Goal: Information Seeking & Learning: Learn about a topic

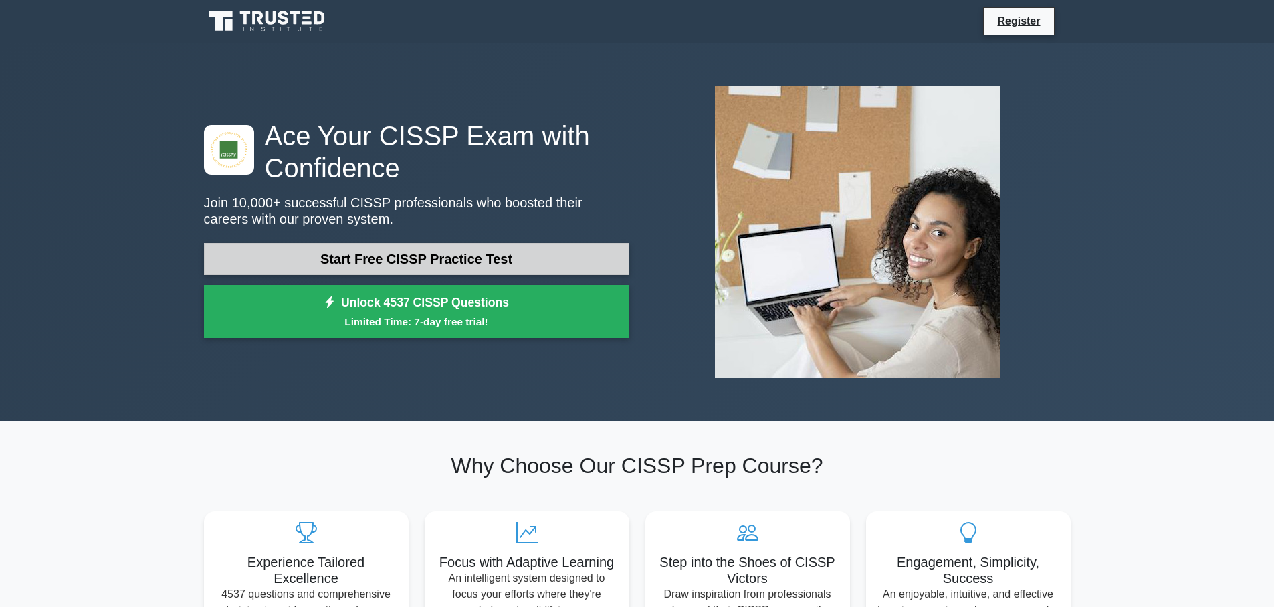
click at [399, 257] on link "Start Free CISSP Practice Test" at bounding box center [416, 259] width 425 height 32
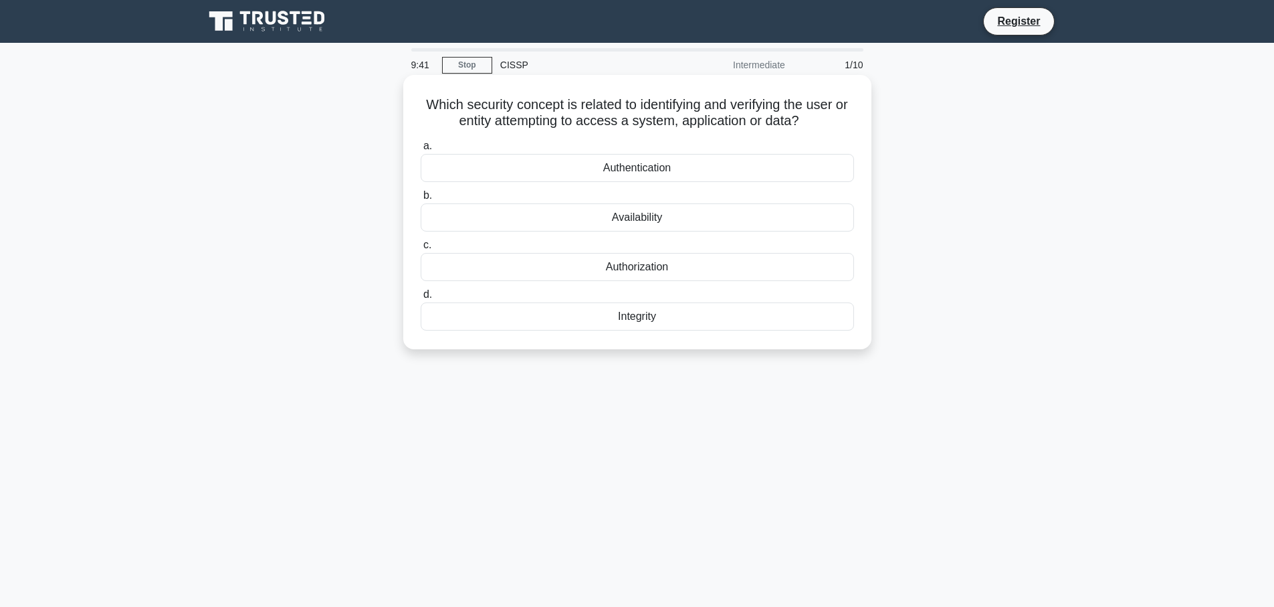
click at [638, 165] on div "Authentication" at bounding box center [638, 168] width 434 height 28
click at [421, 151] on input "a. Authentication" at bounding box center [421, 146] width 0 height 9
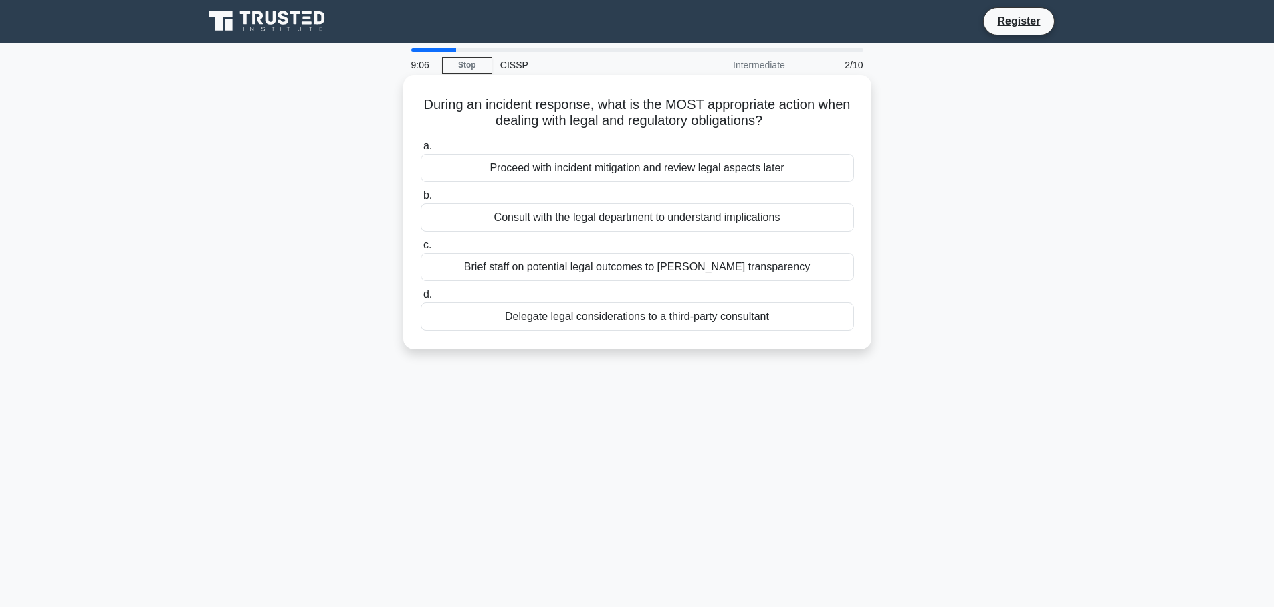
click at [644, 266] on div "Brief staff on potential legal outcomes to [PERSON_NAME] transparency" at bounding box center [638, 267] width 434 height 28
click at [421, 250] on input "c. Brief staff on potential legal outcomes to [PERSON_NAME] transparency" at bounding box center [421, 245] width 0 height 9
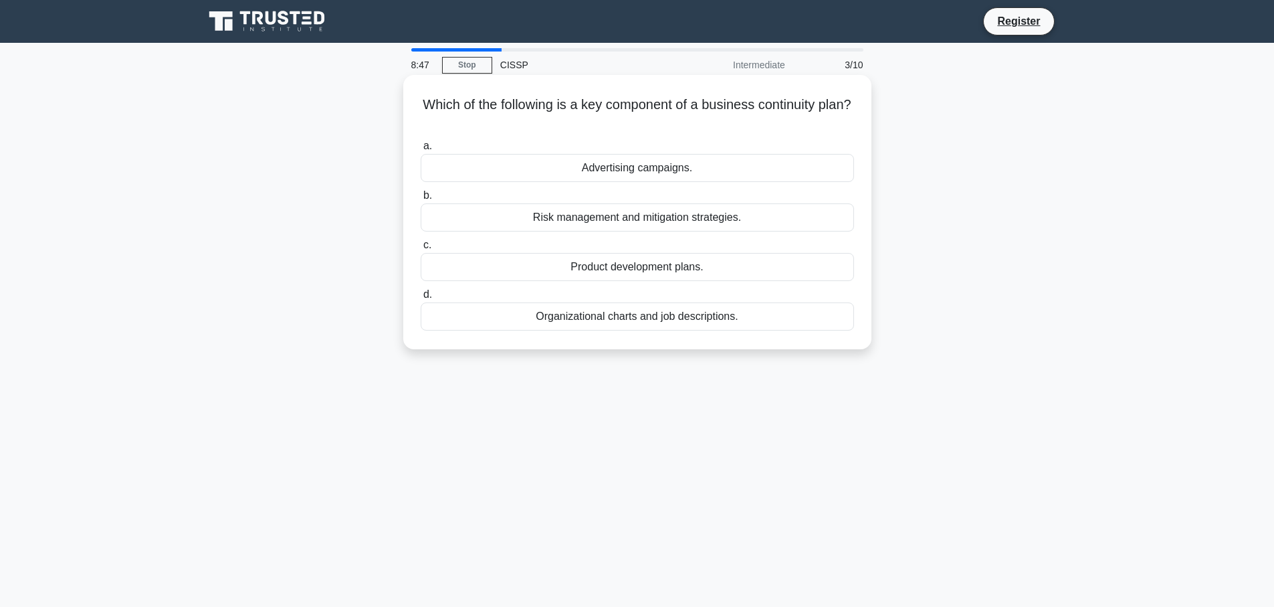
click at [522, 218] on div "Risk management and mitigation strategies." at bounding box center [638, 217] width 434 height 28
click at [421, 200] on input "b. Risk management and mitigation strategies." at bounding box center [421, 195] width 0 height 9
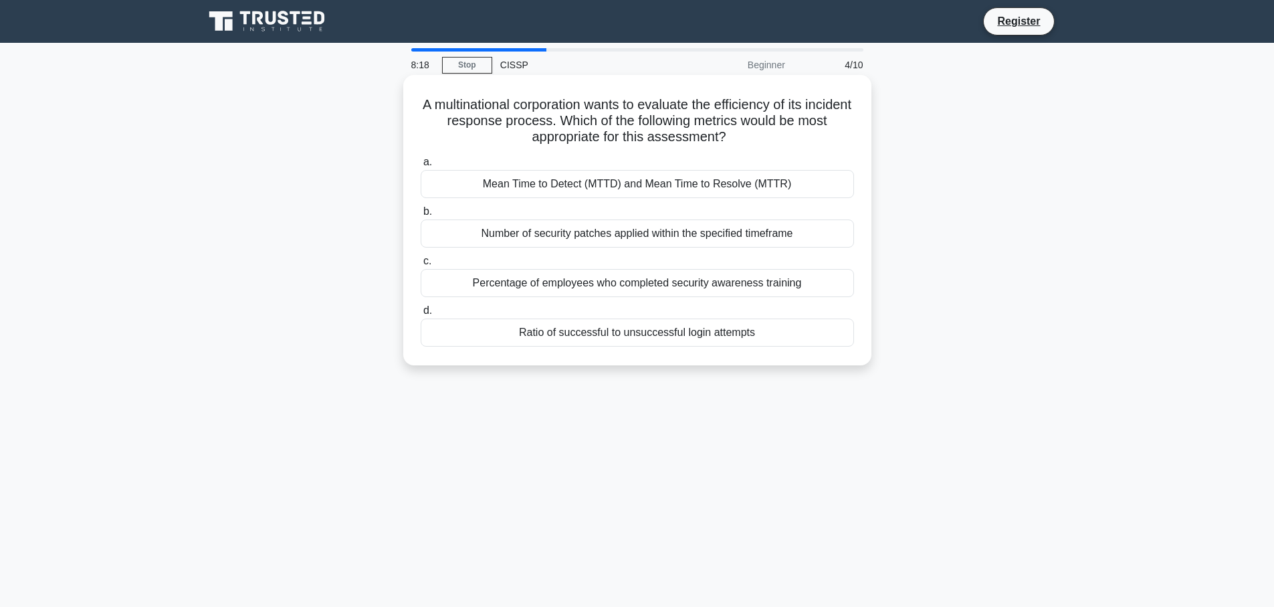
click at [535, 181] on div "Mean Time to Detect (MTTD) and Mean Time to Resolve (MTTR)" at bounding box center [638, 184] width 434 height 28
click at [421, 167] on input "a. Mean Time to Detect (MTTD) and Mean Time to Resolve (MTTR)" at bounding box center [421, 162] width 0 height 9
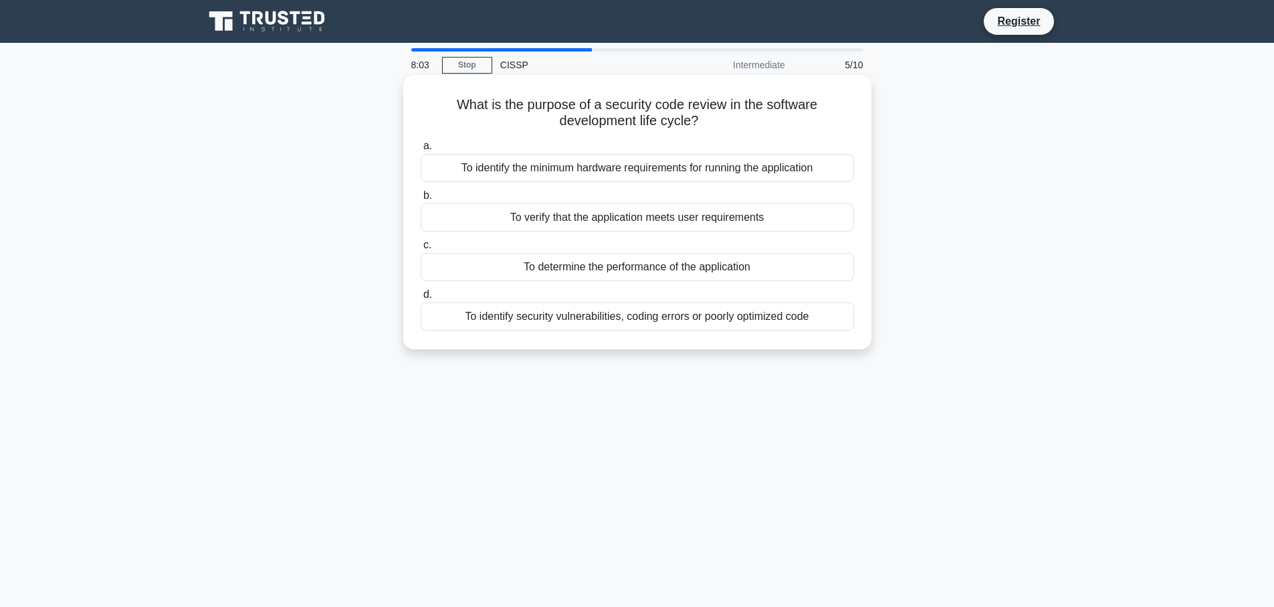
click at [542, 315] on div "To identify security vulnerabilities, coding errors or poorly optimized code" at bounding box center [638, 316] width 434 height 28
click at [421, 299] on input "d. To identify security vulnerabilities, coding errors or poorly optimized code" at bounding box center [421, 294] width 0 height 9
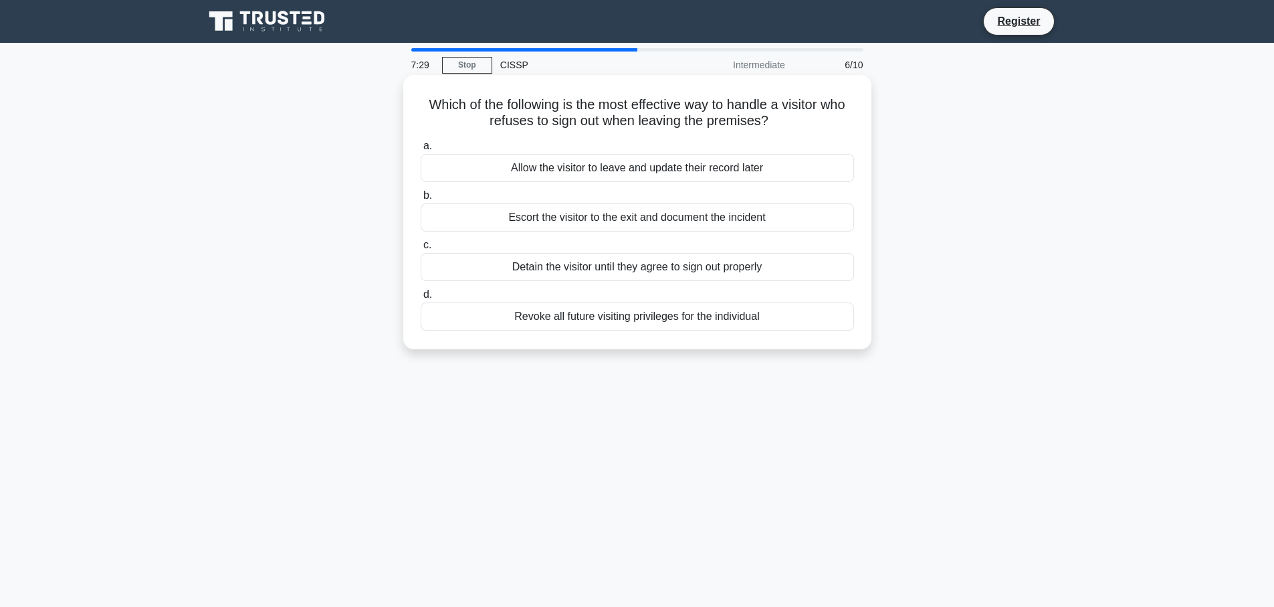
click at [533, 218] on div "Escort the visitor to the exit and document the incident" at bounding box center [638, 217] width 434 height 28
click at [421, 200] on input "b. Escort the visitor to the exit and document the incident" at bounding box center [421, 195] width 0 height 9
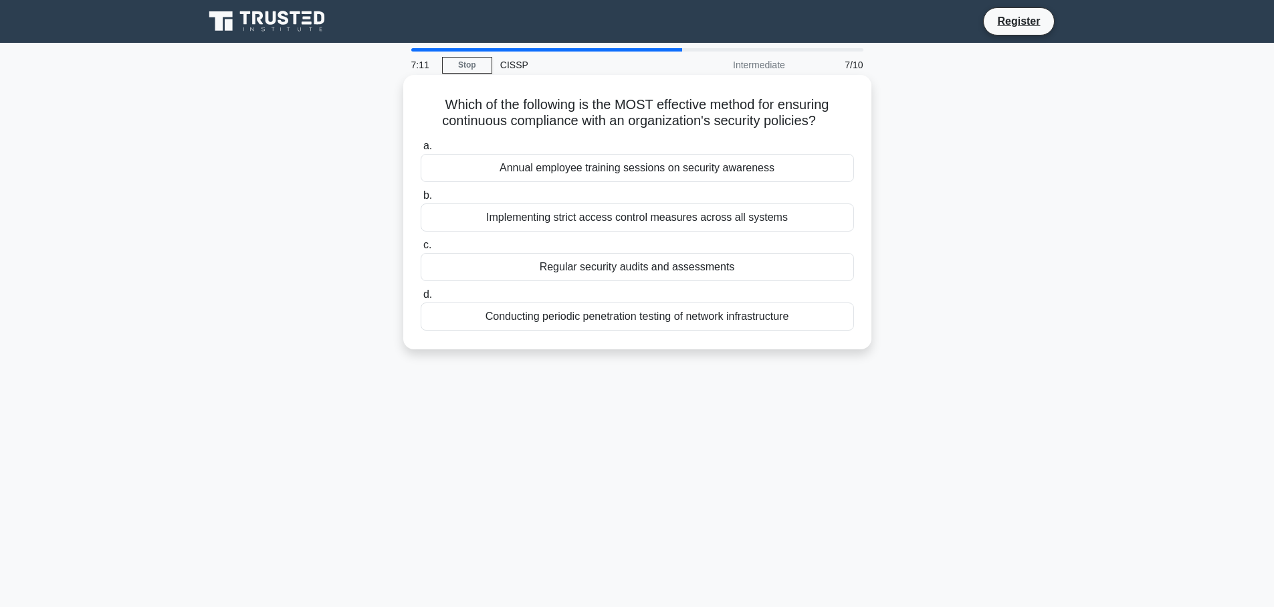
click at [537, 267] on div "Regular security audits and assessments" at bounding box center [638, 267] width 434 height 28
click at [421, 250] on input "c. Regular security audits and assessments" at bounding box center [421, 245] width 0 height 9
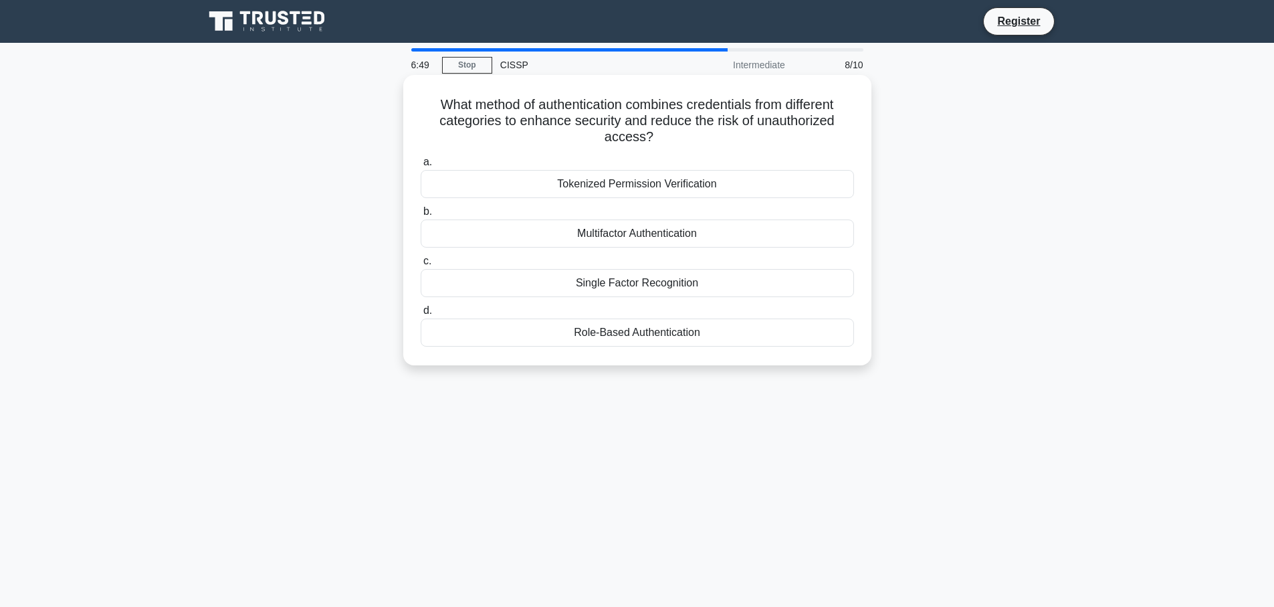
click at [600, 229] on div "Multifactor Authentication" at bounding box center [638, 233] width 434 height 28
click at [421, 216] on input "b. Multifactor Authentication" at bounding box center [421, 211] width 0 height 9
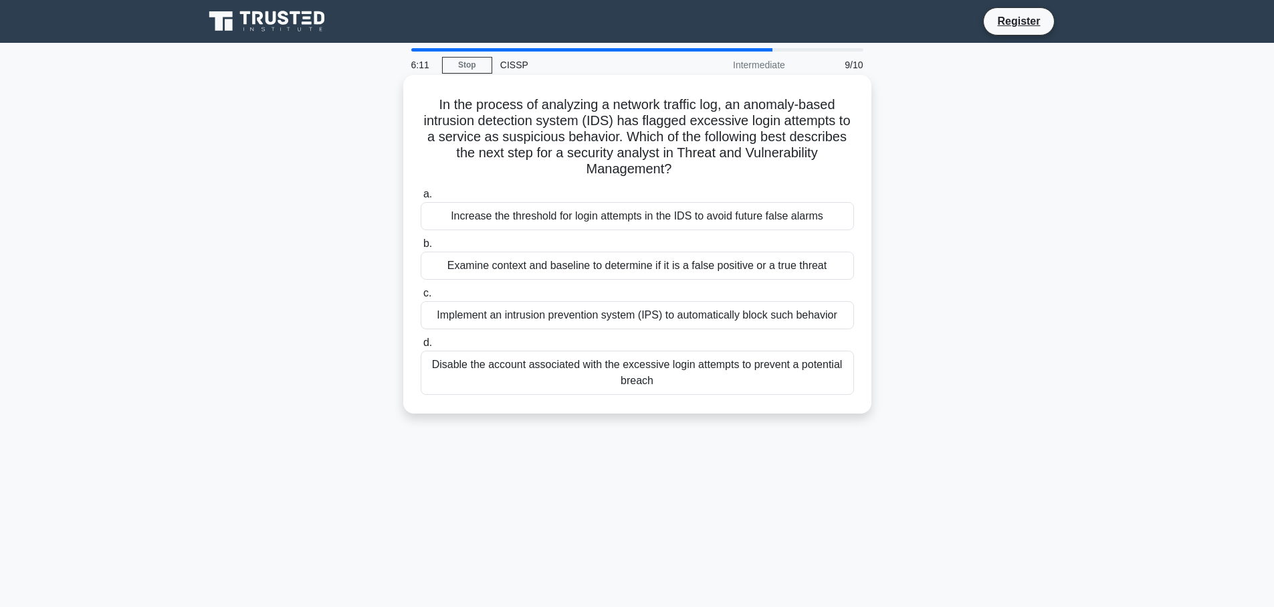
click at [533, 261] on div "Examine context and baseline to determine if it is a false positive or a true t…" at bounding box center [638, 266] width 434 height 28
click at [421, 248] on input "b. Examine context and baseline to determine if it is a false positive or a tru…" at bounding box center [421, 244] width 0 height 9
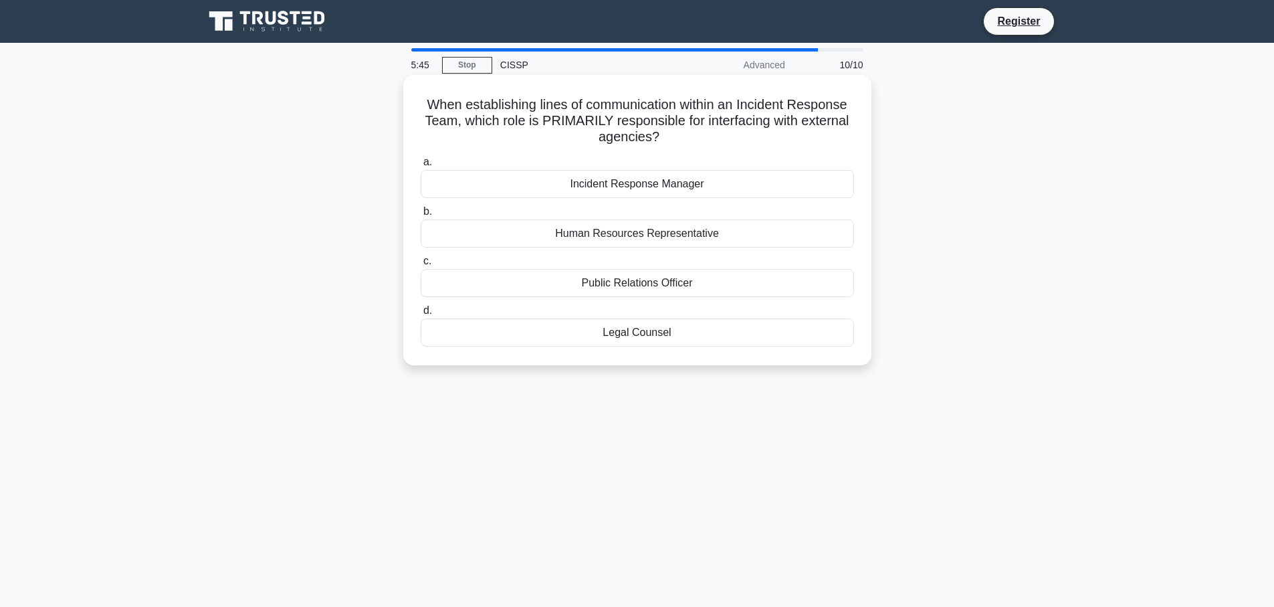
click at [629, 280] on div "Public Relations Officer" at bounding box center [638, 283] width 434 height 28
click at [421, 266] on input "c. Public Relations Officer" at bounding box center [421, 261] width 0 height 9
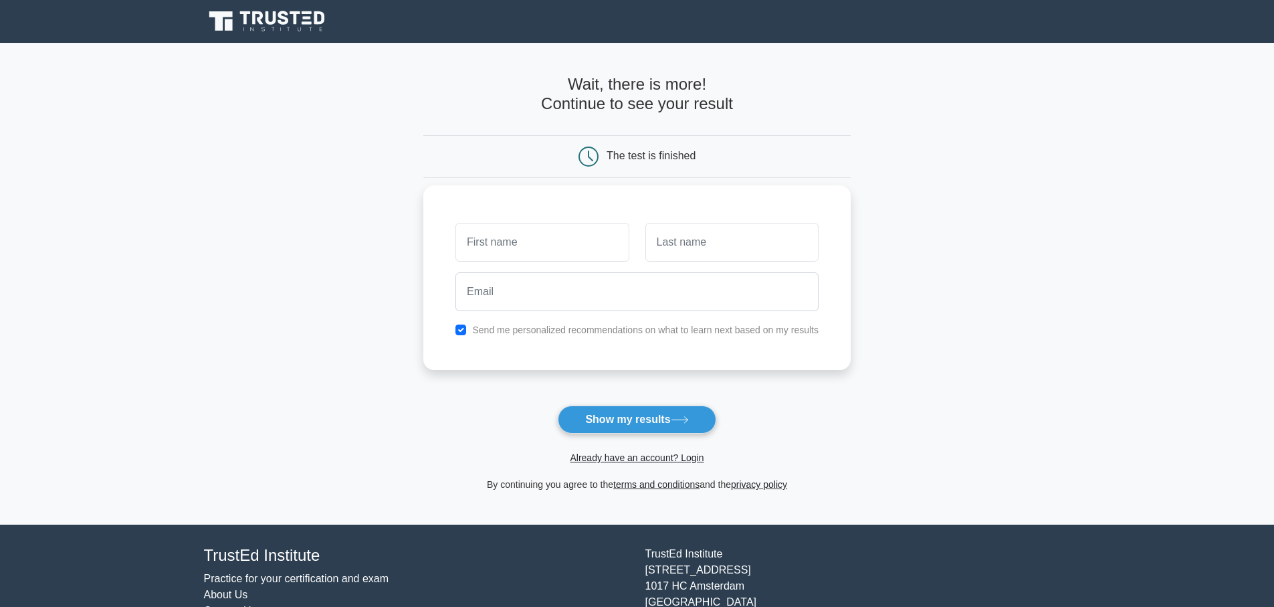
click at [578, 246] on input "text" at bounding box center [542, 242] width 173 height 39
click at [608, 413] on button "Show my results" at bounding box center [637, 419] width 158 height 28
drag, startPoint x: 529, startPoint y: 244, endPoint x: 549, endPoint y: 225, distance: 27.0
click at [531, 243] on input "text" at bounding box center [542, 242] width 173 height 39
type input "manolo"
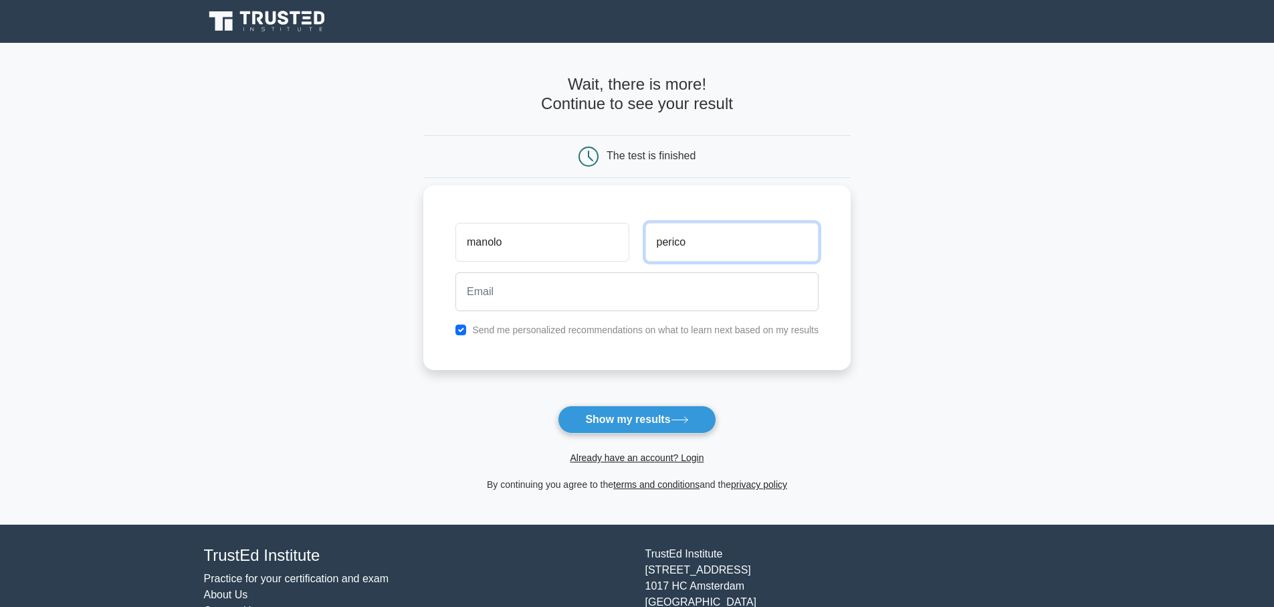
type input "perico"
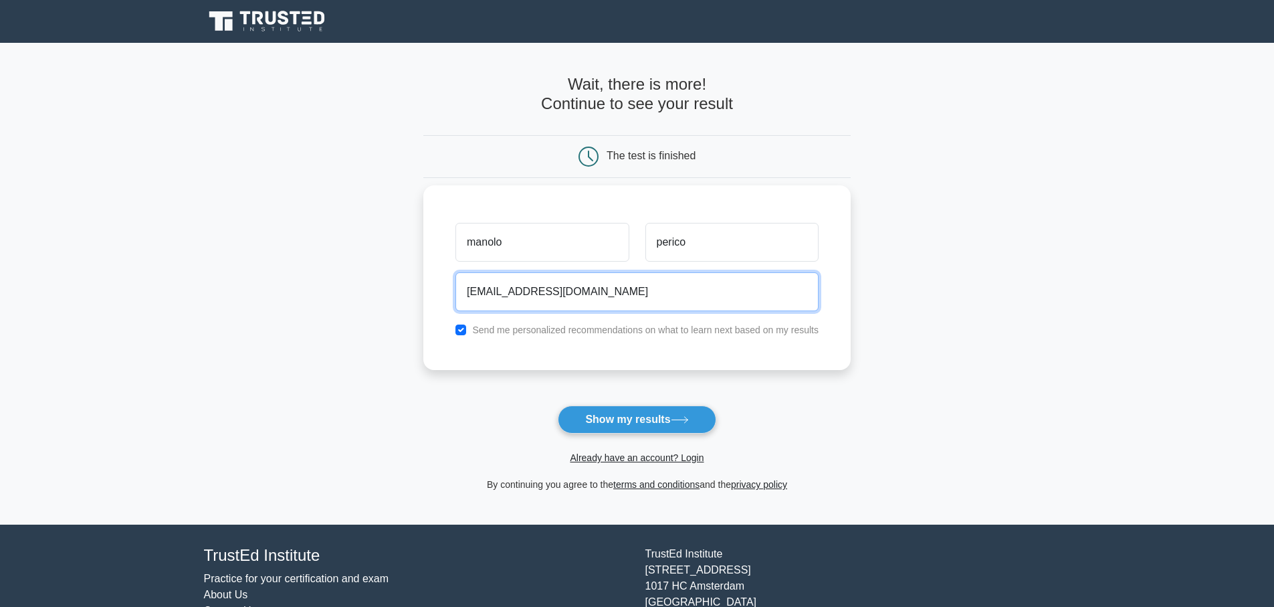
type input "manuelperico@gmail.com"
click at [459, 324] on input "checkbox" at bounding box center [461, 329] width 11 height 11
checkbox input "false"
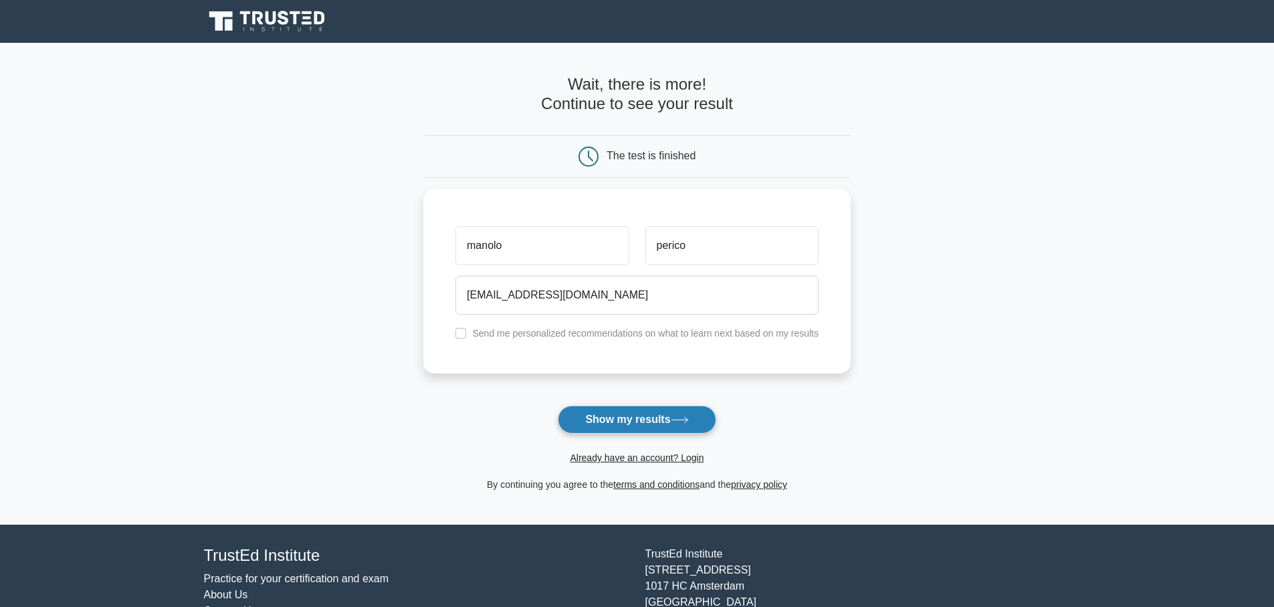
click at [636, 421] on button "Show my results" at bounding box center [637, 419] width 158 height 28
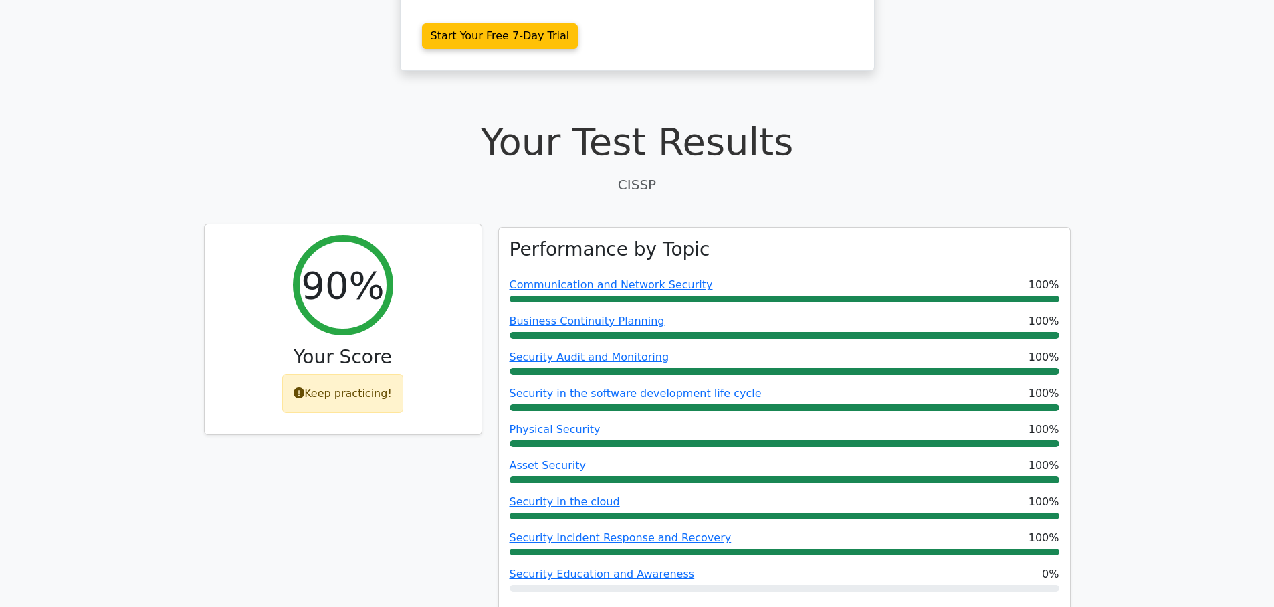
scroll to position [241, 0]
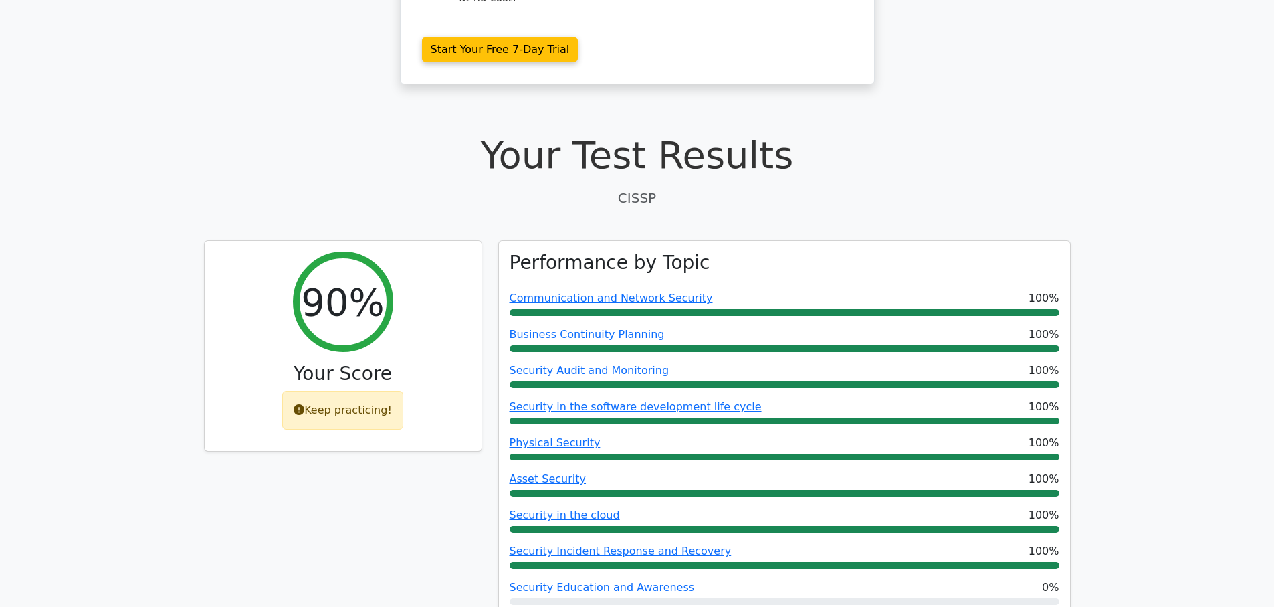
scroll to position [401, 0]
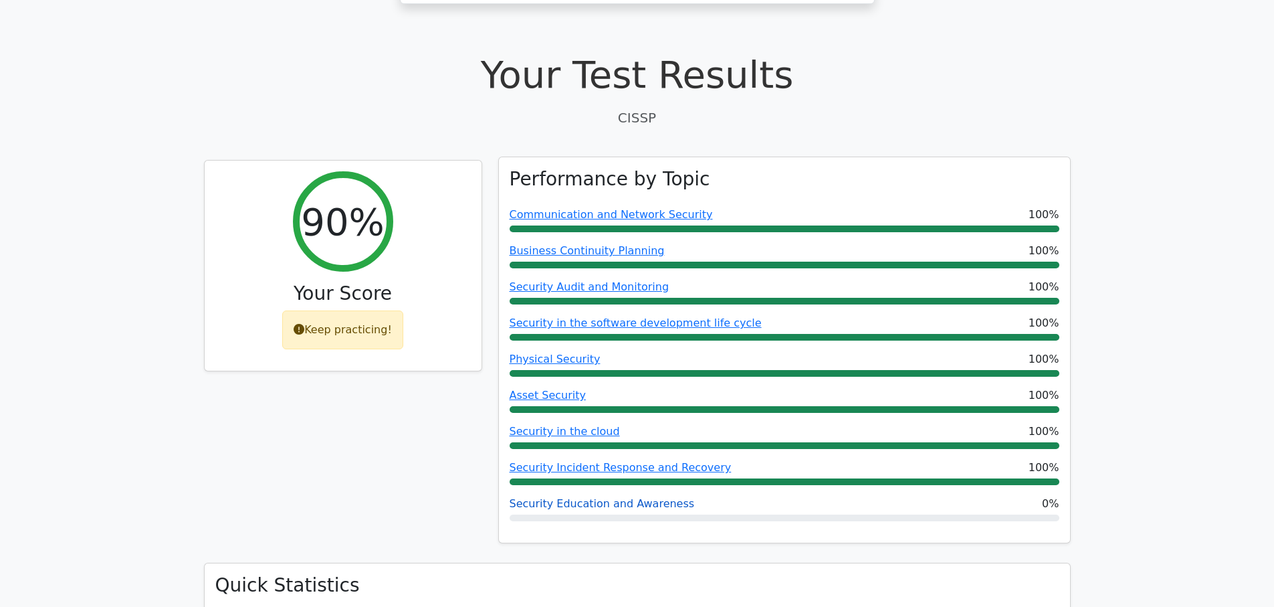
click at [581, 497] on link "Security Education and Awareness" at bounding box center [602, 503] width 185 height 13
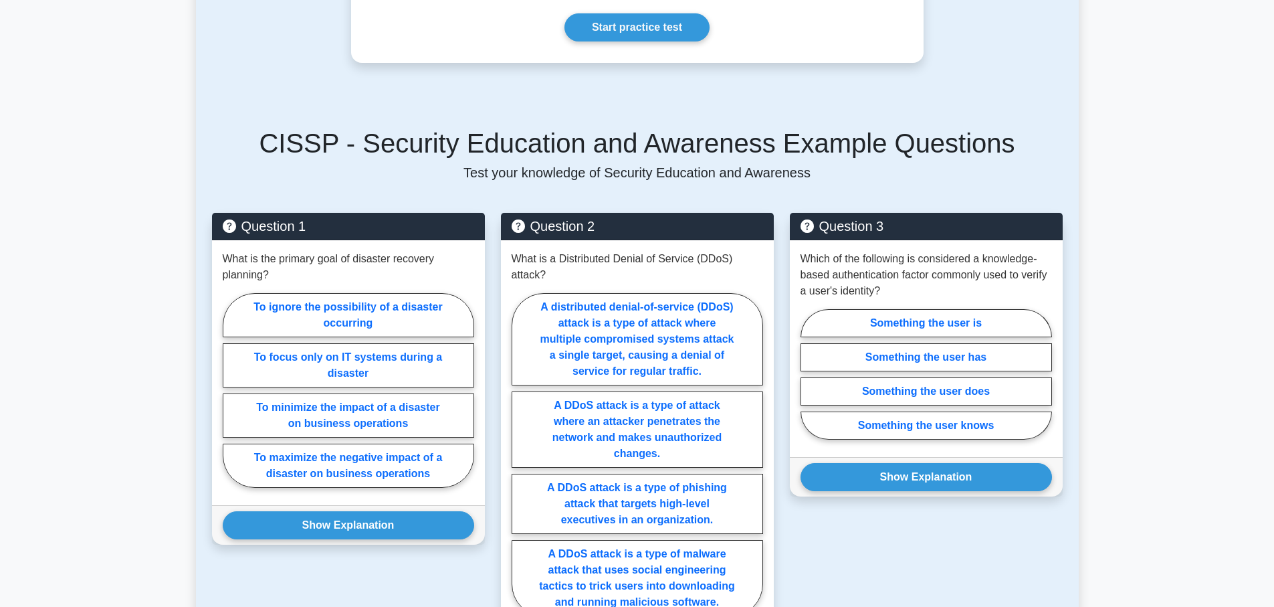
scroll to position [562, 0]
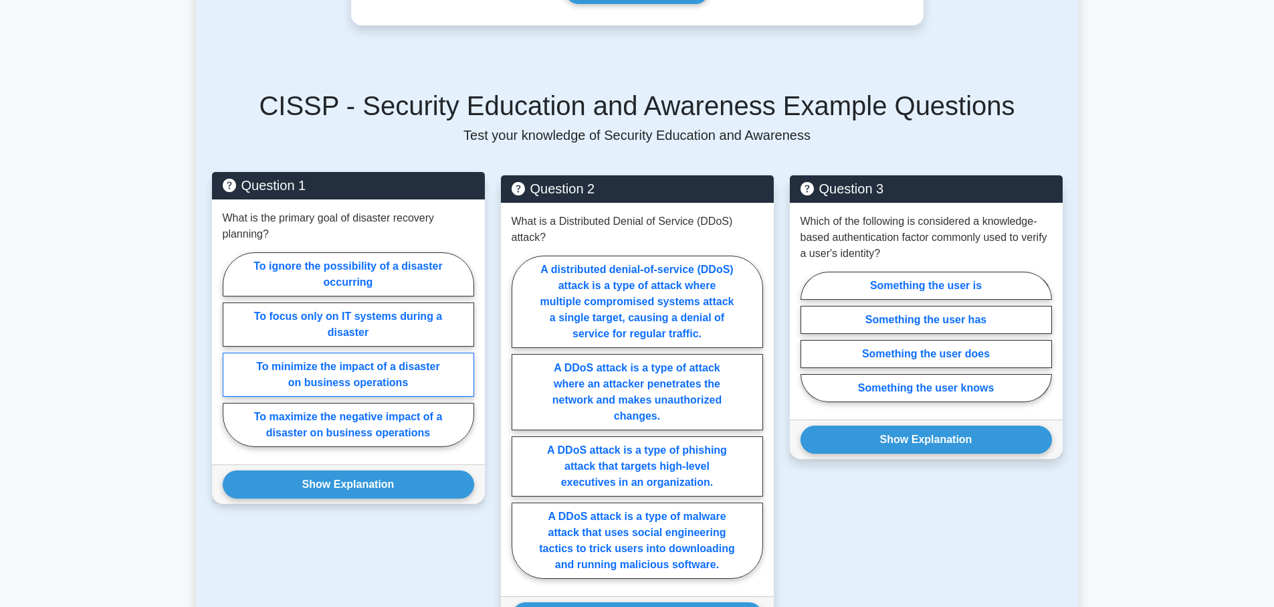
click at [245, 373] on label "To minimize the impact of a disaster on business operations" at bounding box center [349, 375] width 252 height 44
click at [231, 358] on input "To minimize the impact of a disaster on business operations" at bounding box center [227, 353] width 9 height 9
radio input "true"
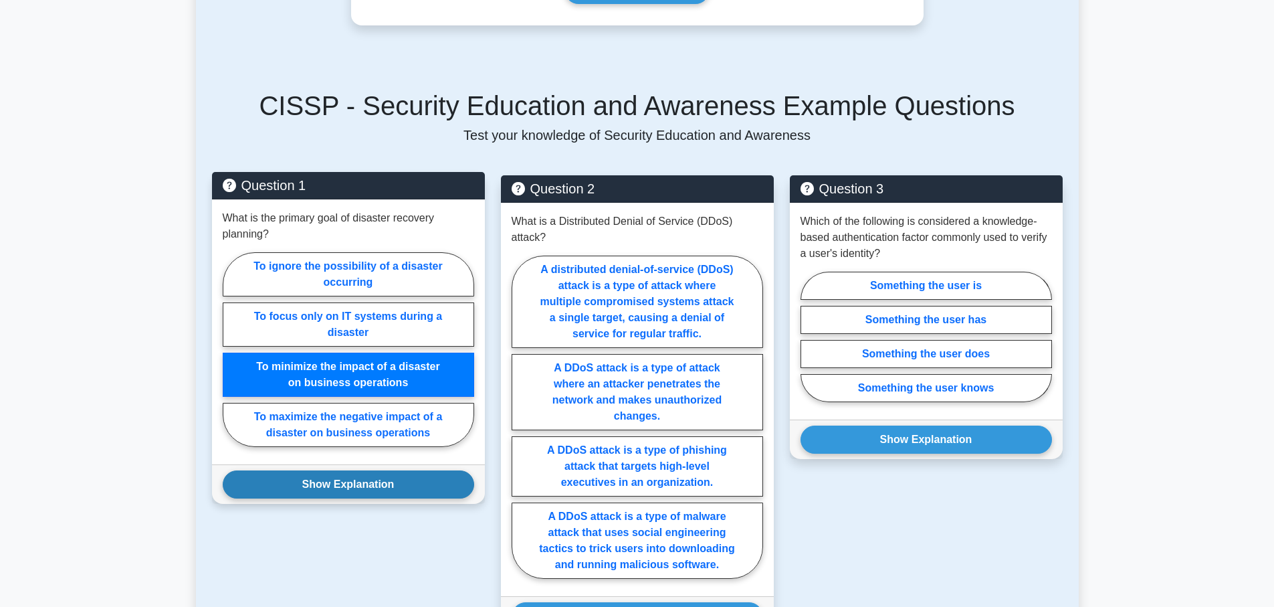
click at [361, 474] on button "Show Explanation" at bounding box center [349, 484] width 252 height 28
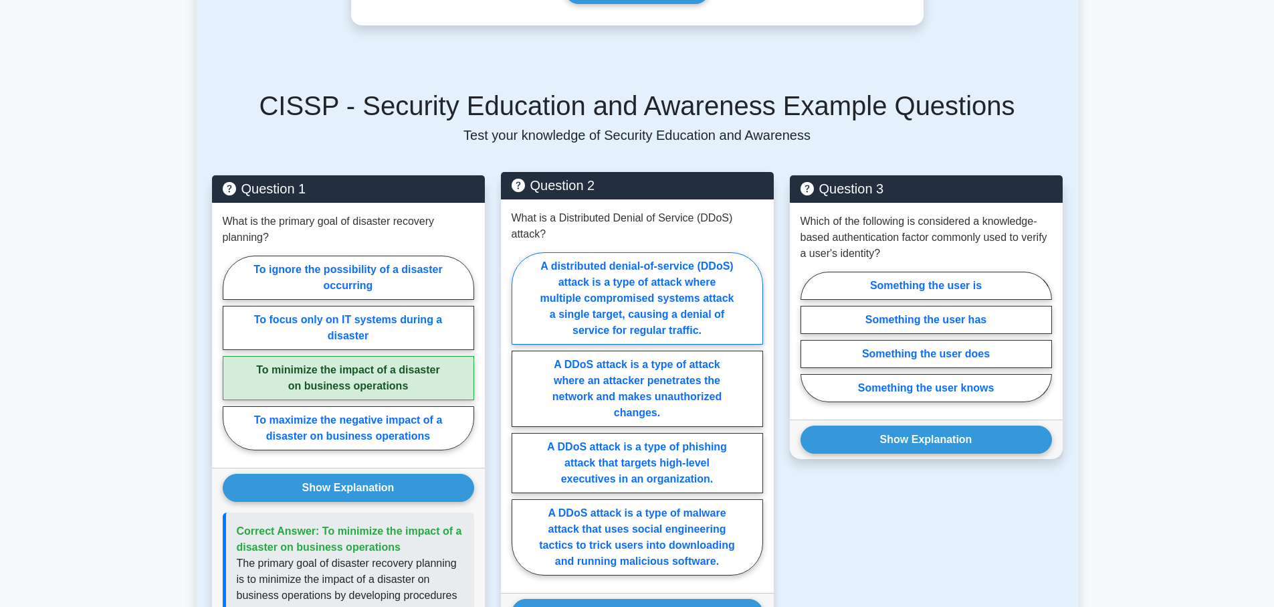
click at [529, 321] on label "A distributed denial-of-service (DDoS) attack is a type of attack where multipl…" at bounding box center [638, 298] width 252 height 92
click at [520, 413] on input "A distributed denial-of-service (DDoS) attack is a type of attack where multipl…" at bounding box center [516, 417] width 9 height 9
radio input "true"
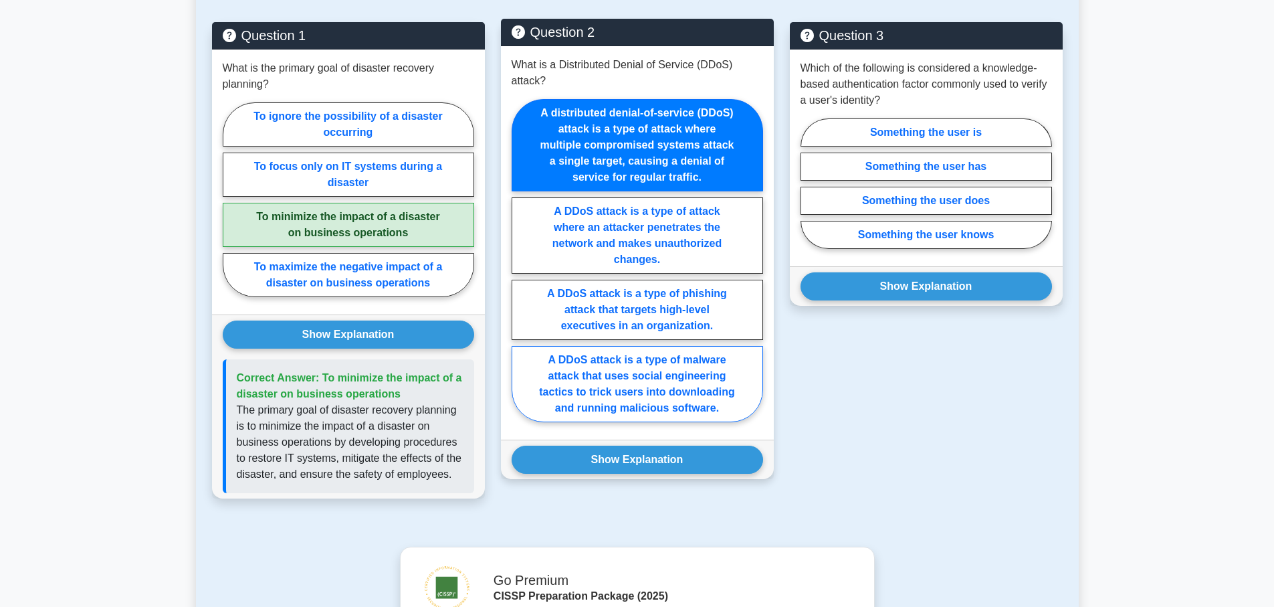
scroll to position [723, 0]
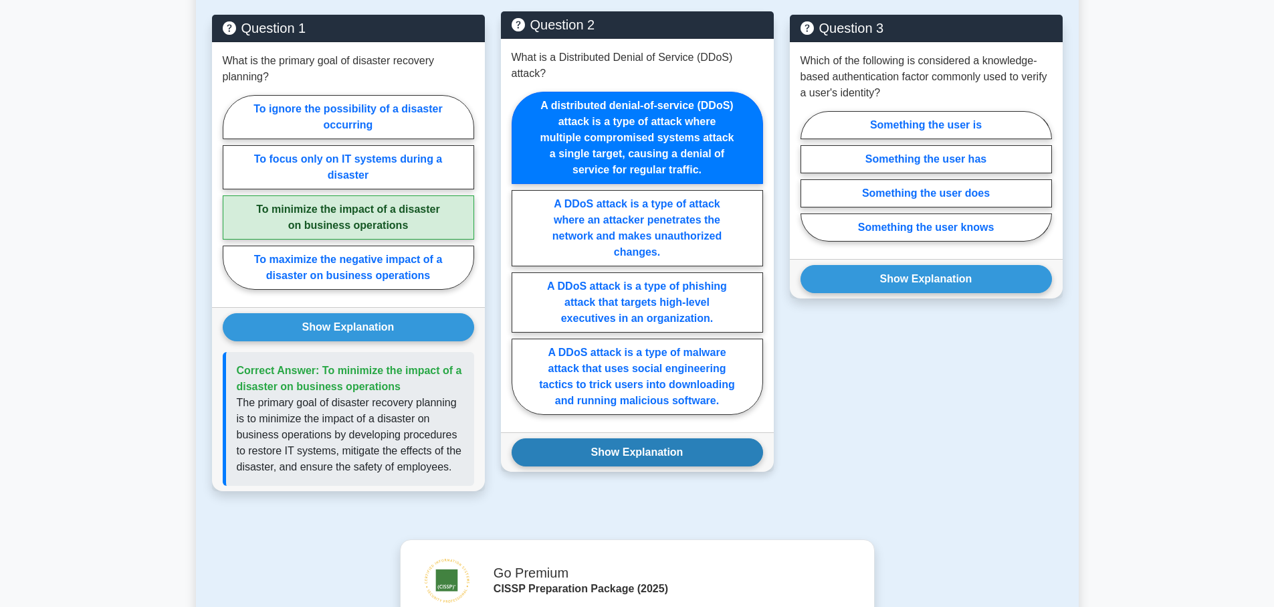
click at [642, 449] on button "Show Explanation" at bounding box center [638, 452] width 252 height 28
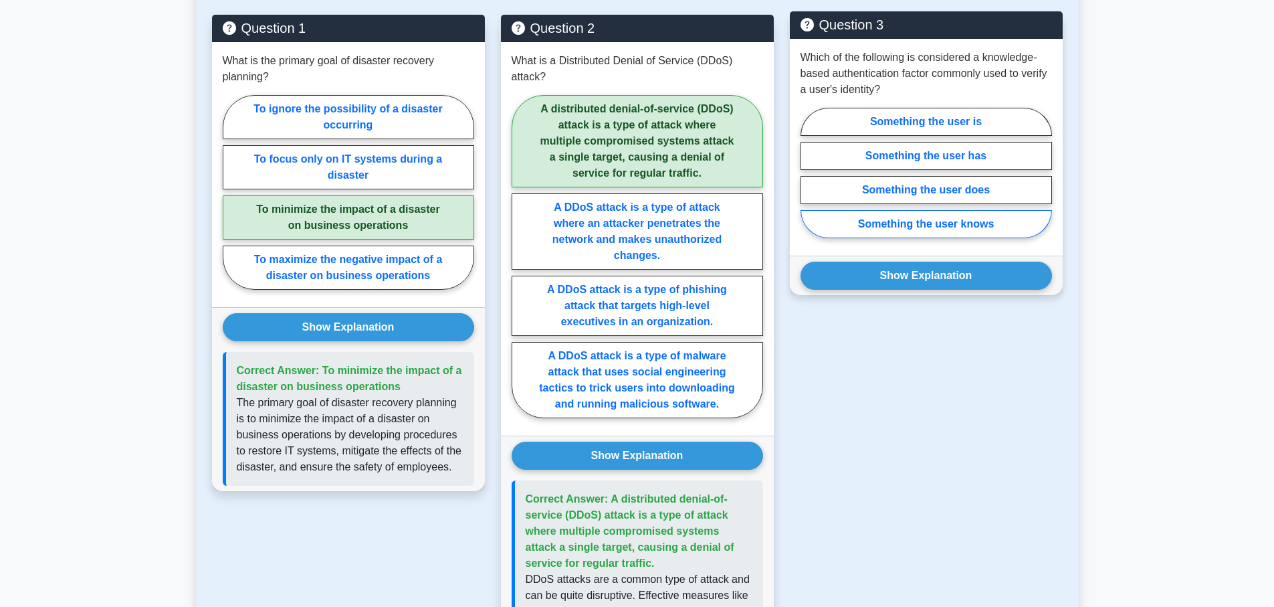
click at [847, 219] on label "Something the user knows" at bounding box center [927, 224] width 252 height 28
click at [809, 181] on input "Something the user knows" at bounding box center [805, 177] width 9 height 9
radio input "true"
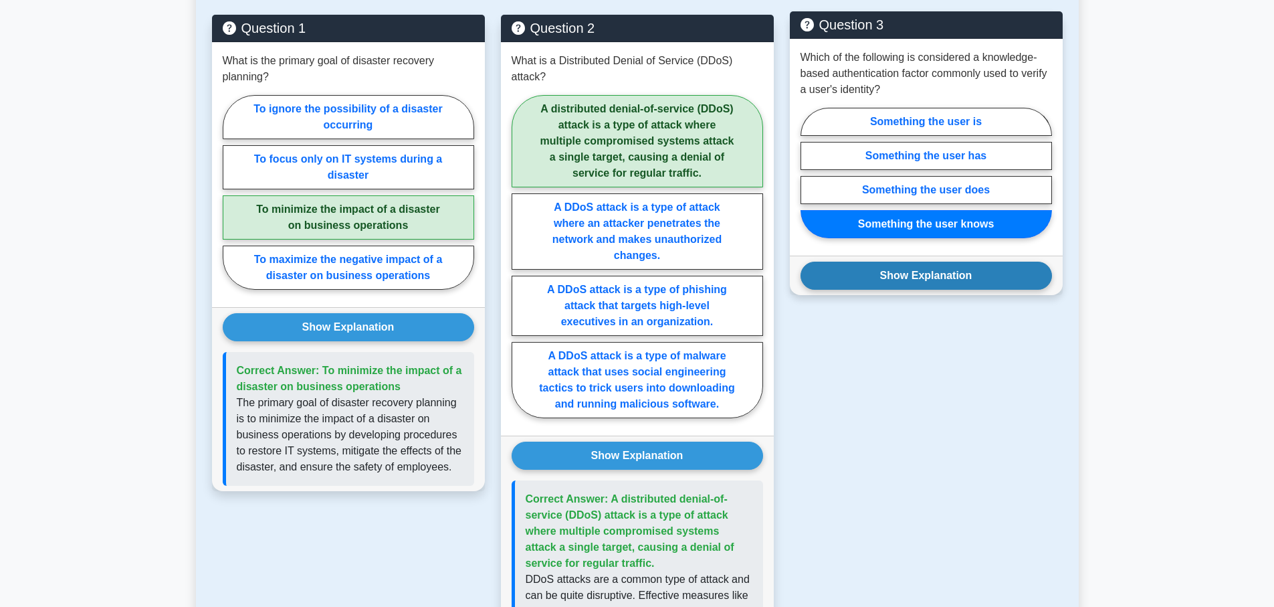
click at [894, 289] on button "Show Explanation" at bounding box center [927, 276] width 252 height 28
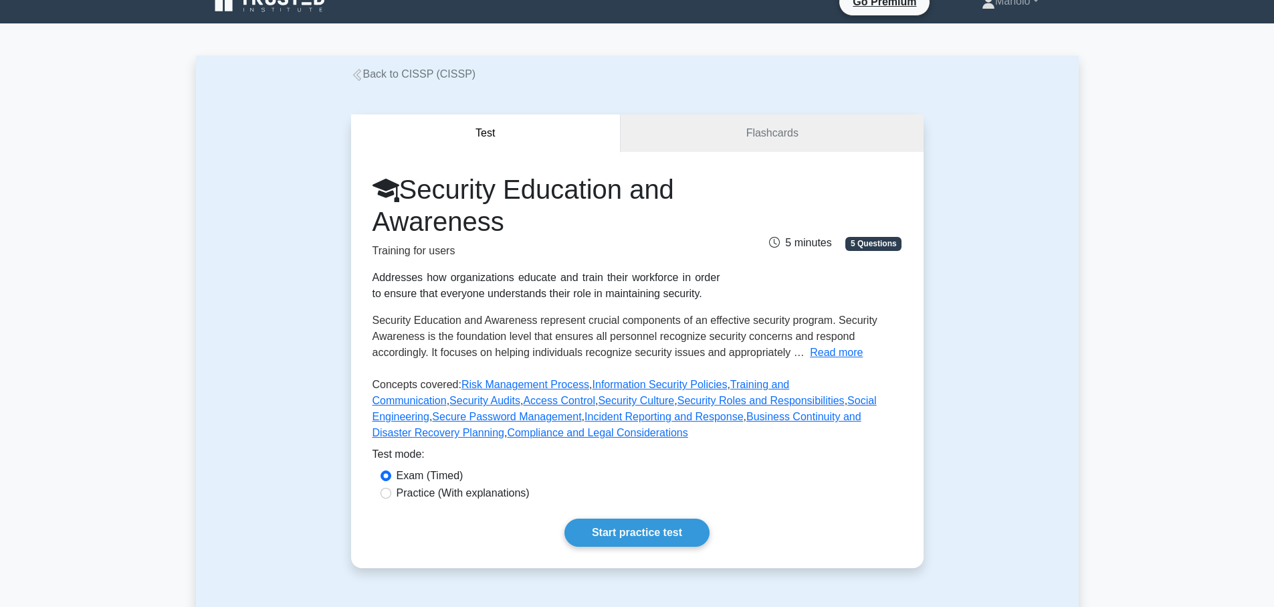
scroll to position [0, 0]
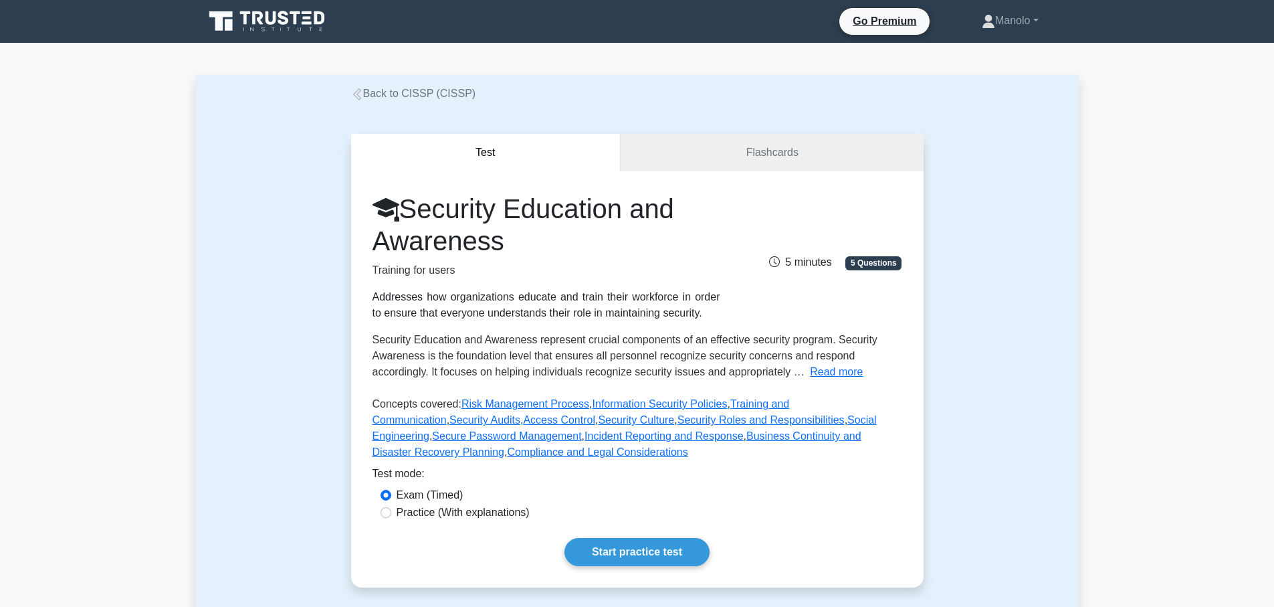
click at [296, 318] on div "Test Flashcards Security Education and Awareness Training for users Addresses h…" at bounding box center [637, 361] width 883 height 518
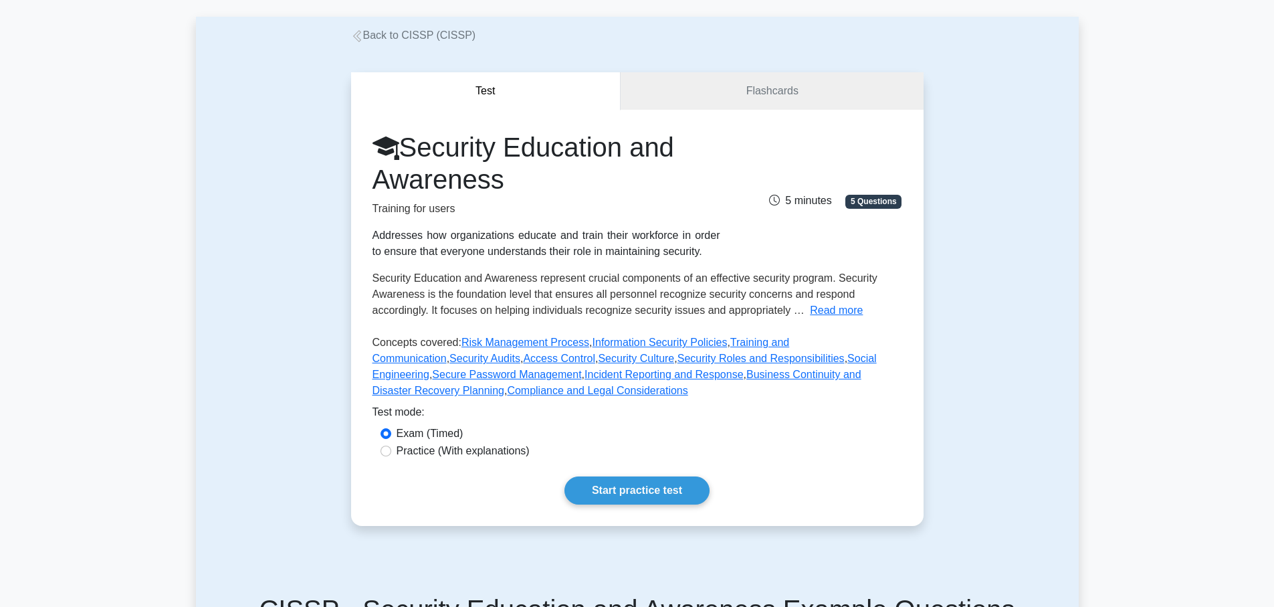
scroll to position [161, 0]
